Goal: Obtain resource: Download file/media

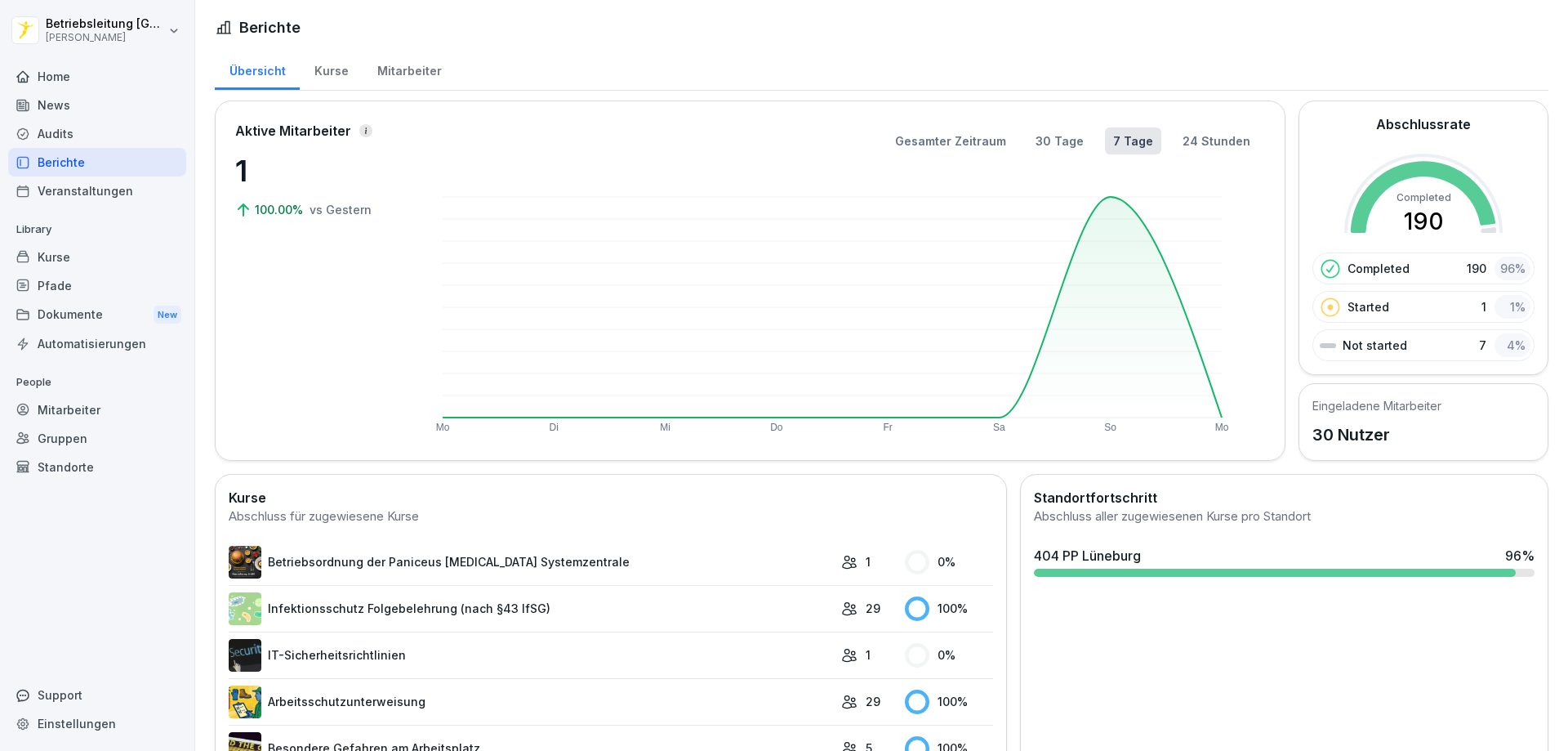
click at [121, 95] on div "News" at bounding box center [97, 105] width 178 height 29
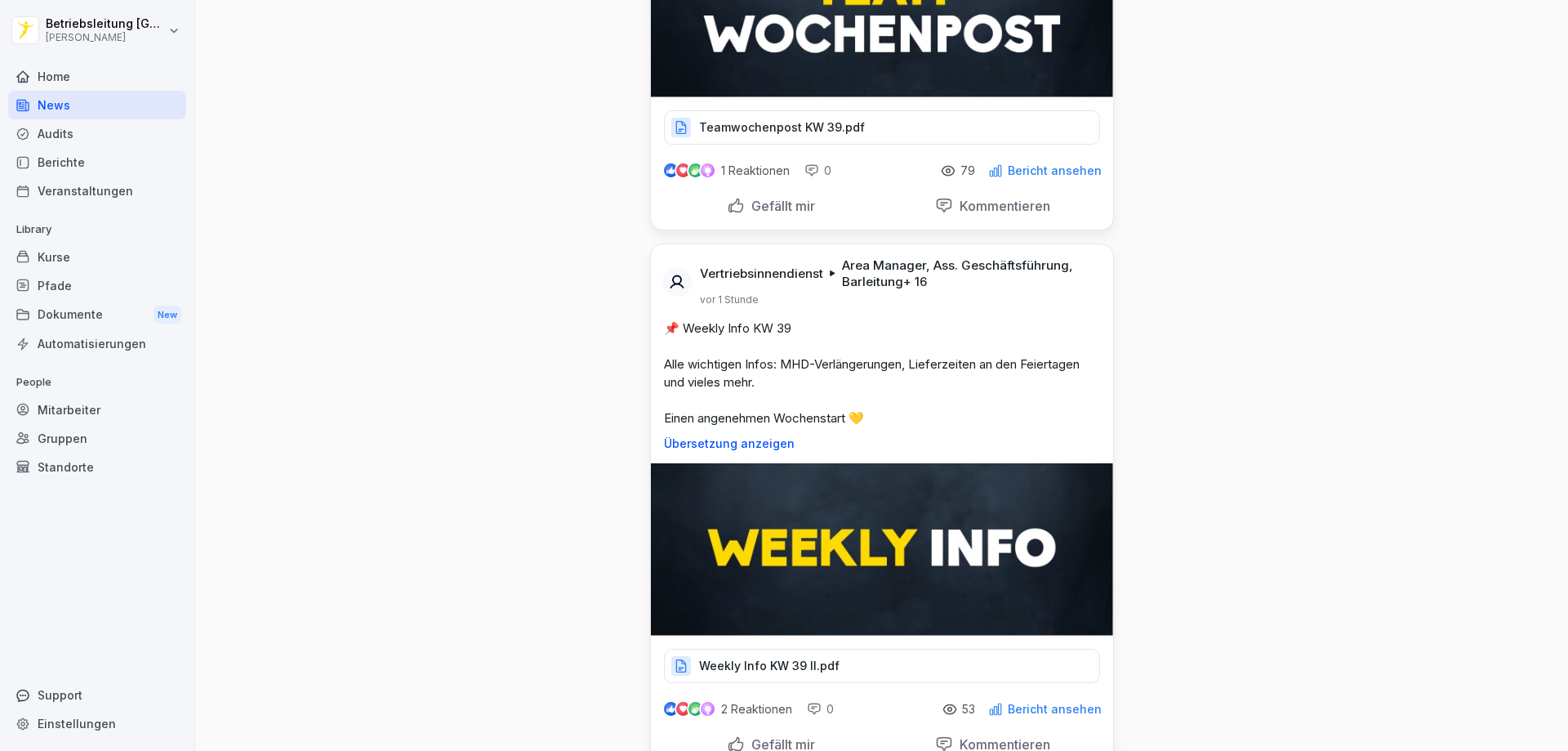
scroll to position [654, 0]
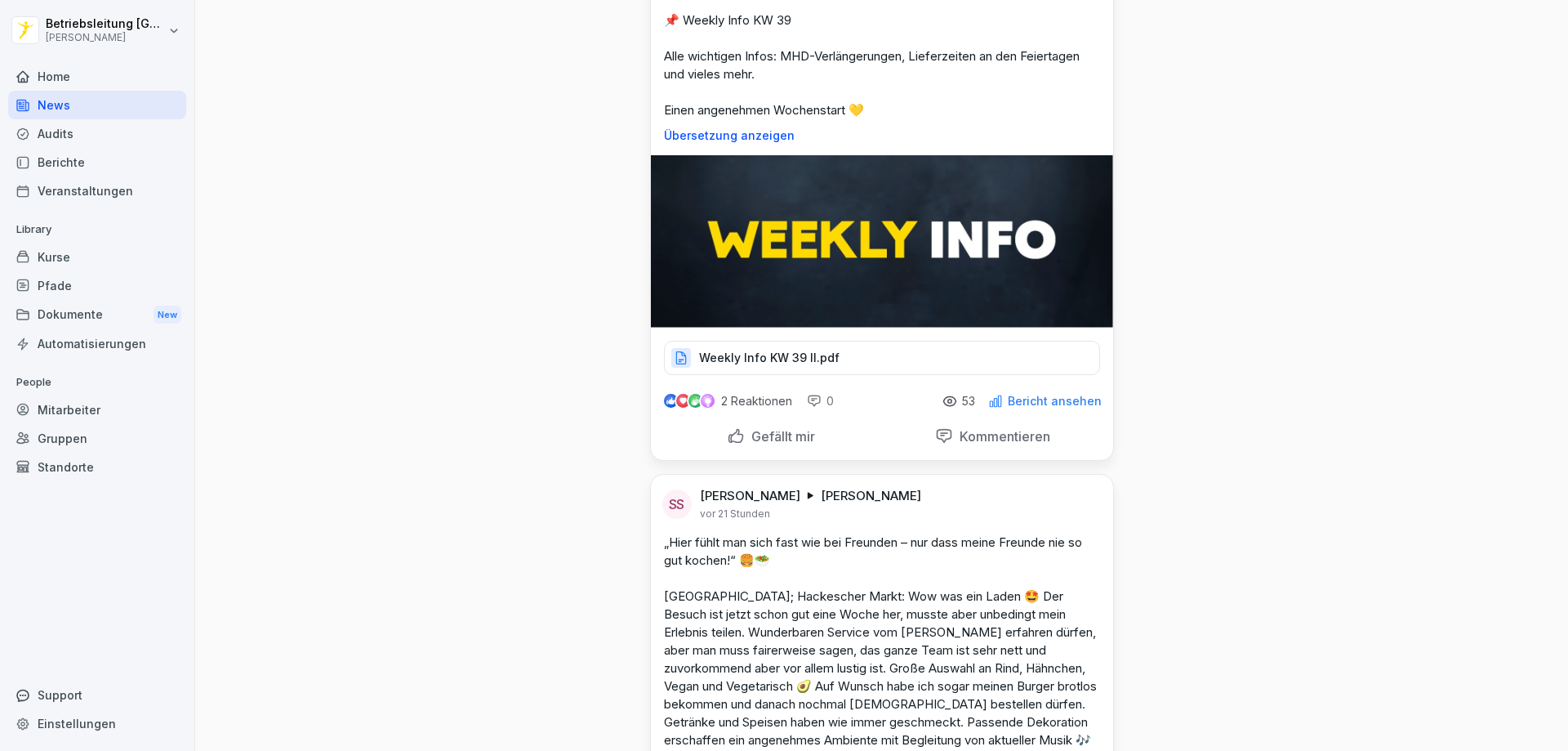
click at [820, 364] on p "Weekly Info KW 39 II.pdf" at bounding box center [769, 358] width 141 height 17
click at [783, 347] on div "Weekly Info KW 39 II.pdf" at bounding box center [882, 358] width 436 height 34
